Goal: Task Accomplishment & Management: Use online tool/utility

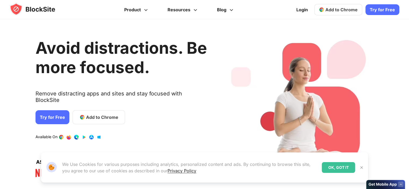
click at [342, 166] on div "OK, GOT IT" at bounding box center [338, 167] width 33 height 11
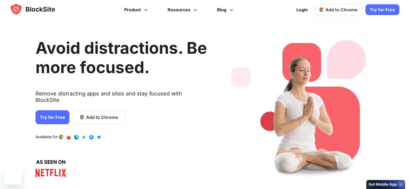
click at [89, 77] on h1 "Avoid distractions. Be more focused." at bounding box center [121, 57] width 172 height 39
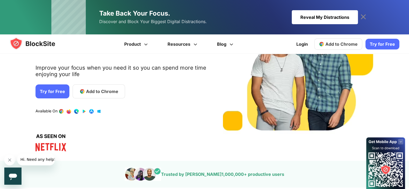
scroll to position [81, 0]
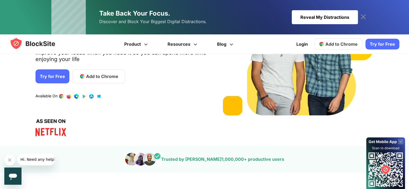
click at [338, 42] on span "Add to Chrome" at bounding box center [341, 43] width 32 height 5
